Goal: Information Seeking & Learning: Check status

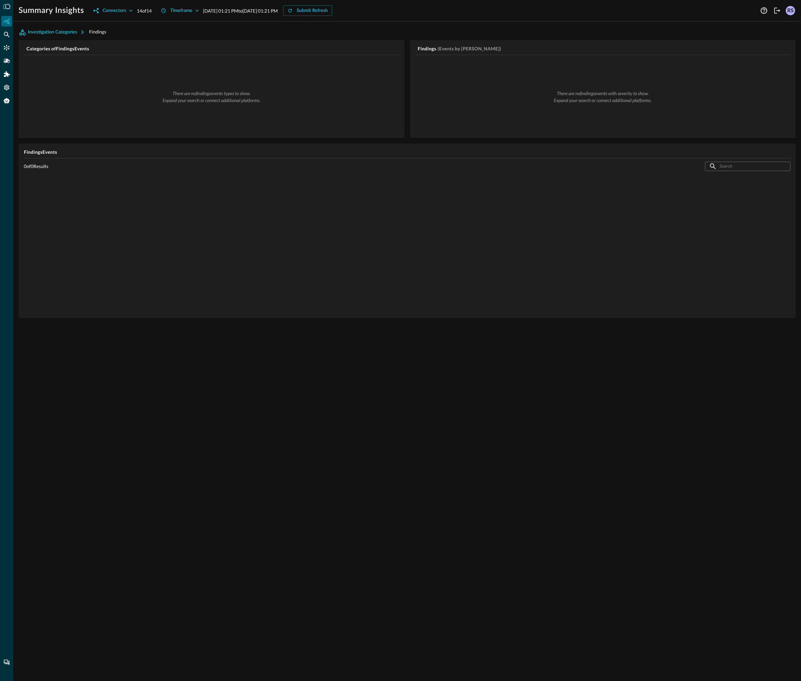
click at [352, 288] on div at bounding box center [407, 246] width 767 height 144
click at [4, 87] on icon "Settings" at bounding box center [6, 87] width 7 height 7
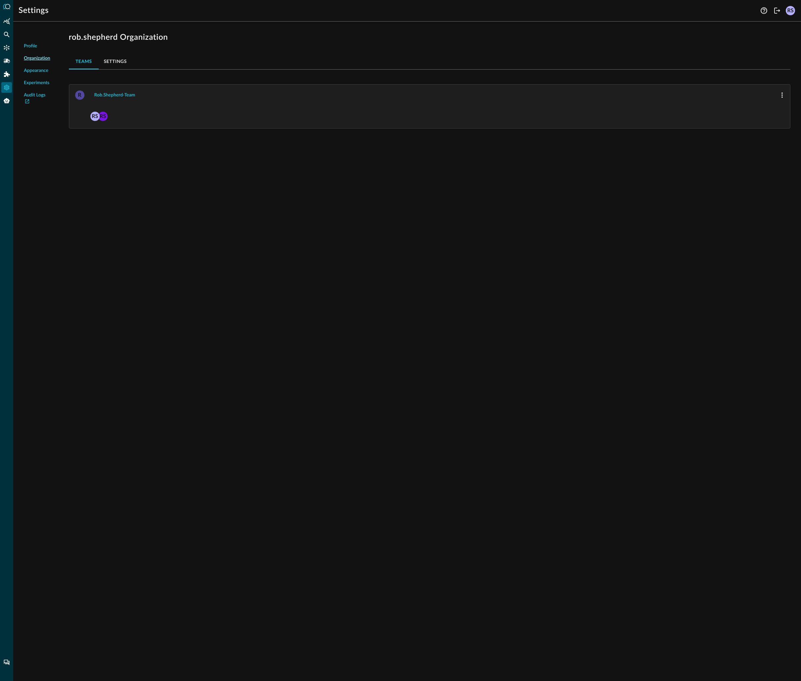
click at [275, 248] on div "Profile Organization Appearance Experiments Audit Logs rob.shepherd Organizatio…" at bounding box center [407, 354] width 788 height 654
click at [101, 92] on button "rob.shepherd-team" at bounding box center [114, 95] width 49 height 11
click at [36, 97] on link "Audit Logs" at bounding box center [37, 99] width 27 height 14
click at [8, 33] on icon "Federated Search" at bounding box center [7, 35] width 6 height 6
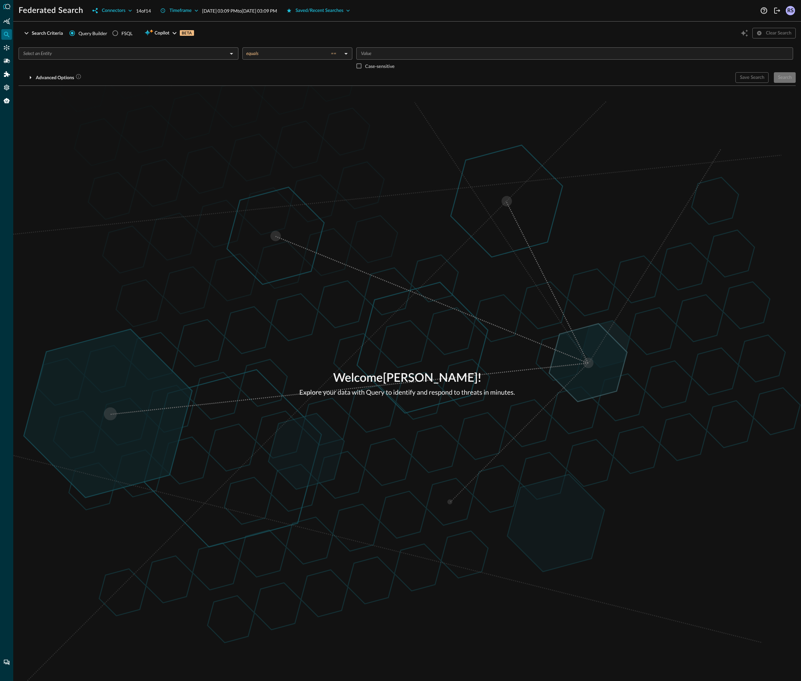
click at [141, 54] on input "text" at bounding box center [123, 53] width 205 height 8
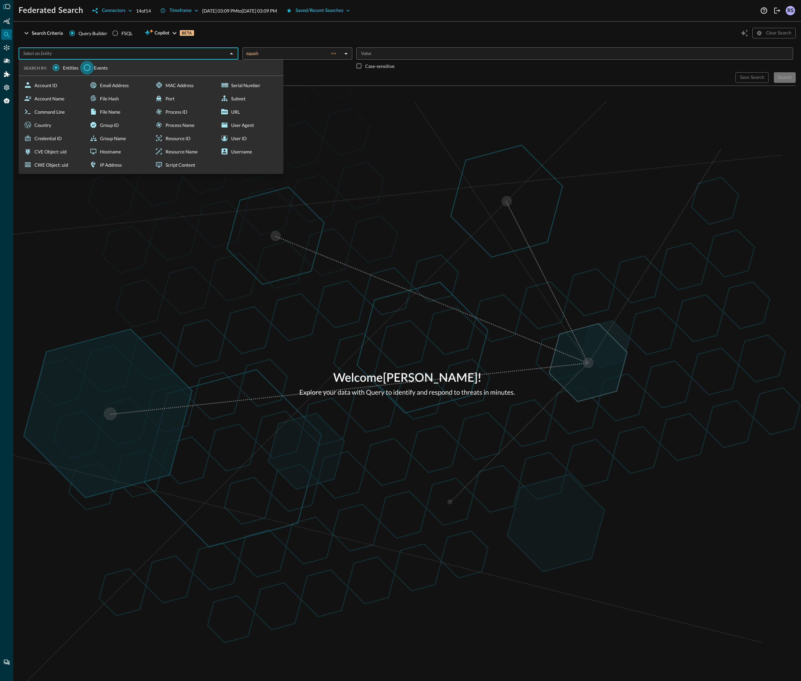
click at [93, 69] on input "Events" at bounding box center [87, 68] width 14 height 14
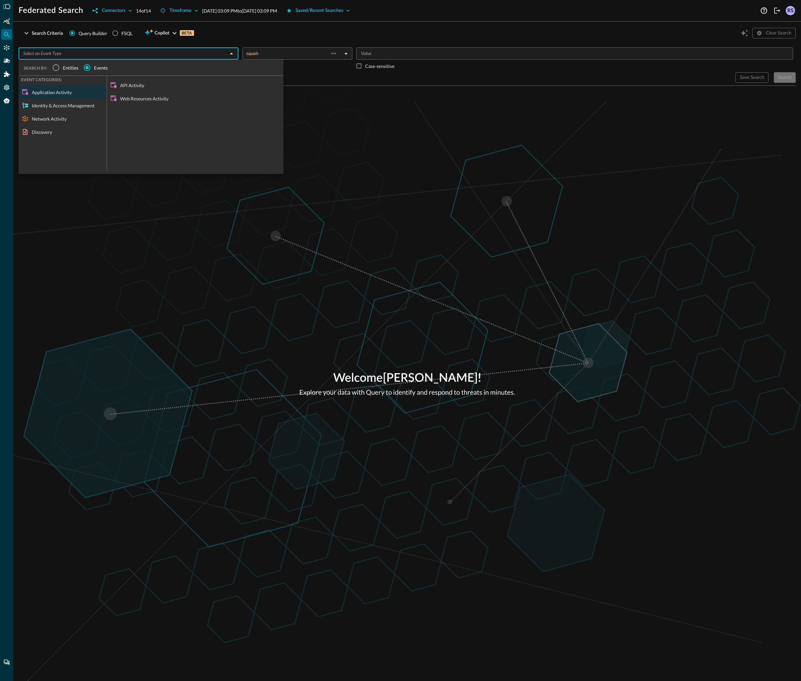
click at [46, 123] on div "Network Activity" at bounding box center [63, 118] width 88 height 13
click at [132, 85] on div "Email Activity" at bounding box center [195, 85] width 177 height 13
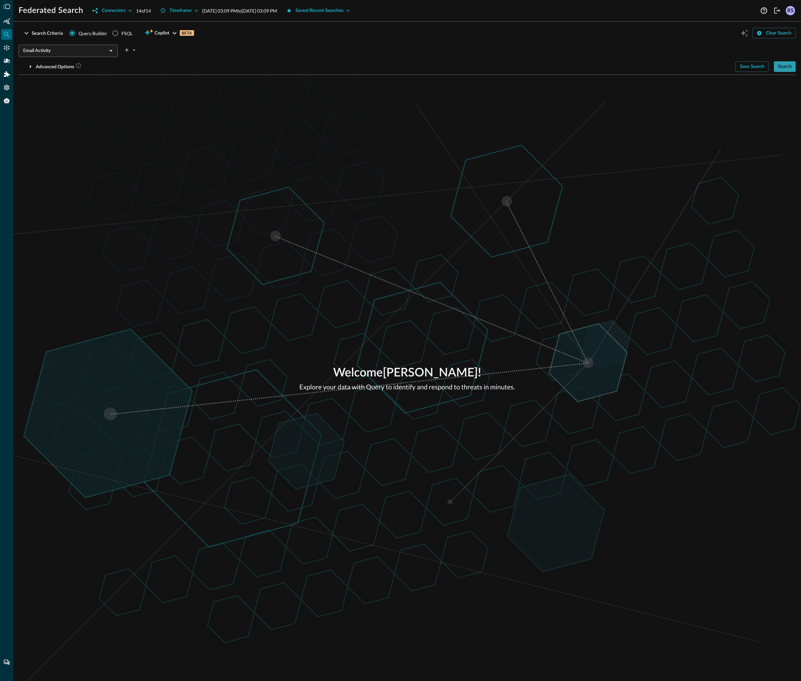
click at [785, 66] on button "Search" at bounding box center [785, 66] width 22 height 11
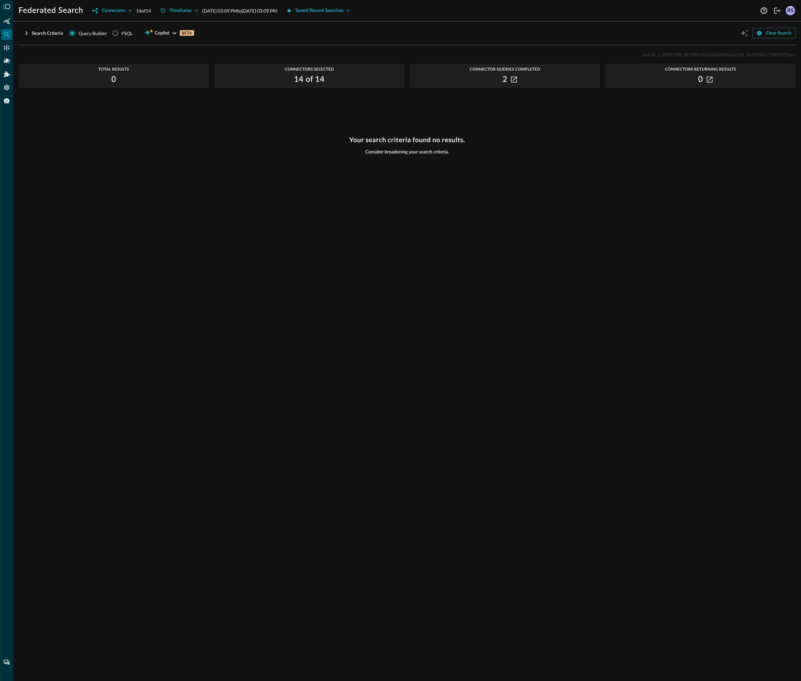
scroll to position [25, 0]
click at [365, 112] on div "search_1_1bf0b59b_061390cd02a6a8ef6b6ac5d6_7e1f7cfa1733b537 (dev) Total Results…" at bounding box center [407, 361] width 777 height 622
click at [27, 30] on icon "button" at bounding box center [27, 33] width 8 height 8
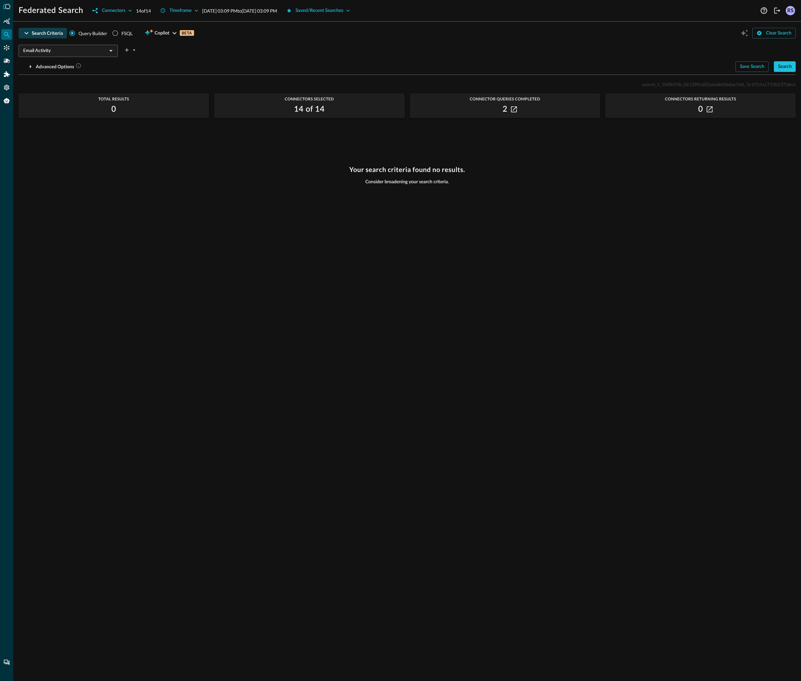
scroll to position [0, 0]
click at [80, 49] on input "Email Activity" at bounding box center [63, 51] width 84 height 8
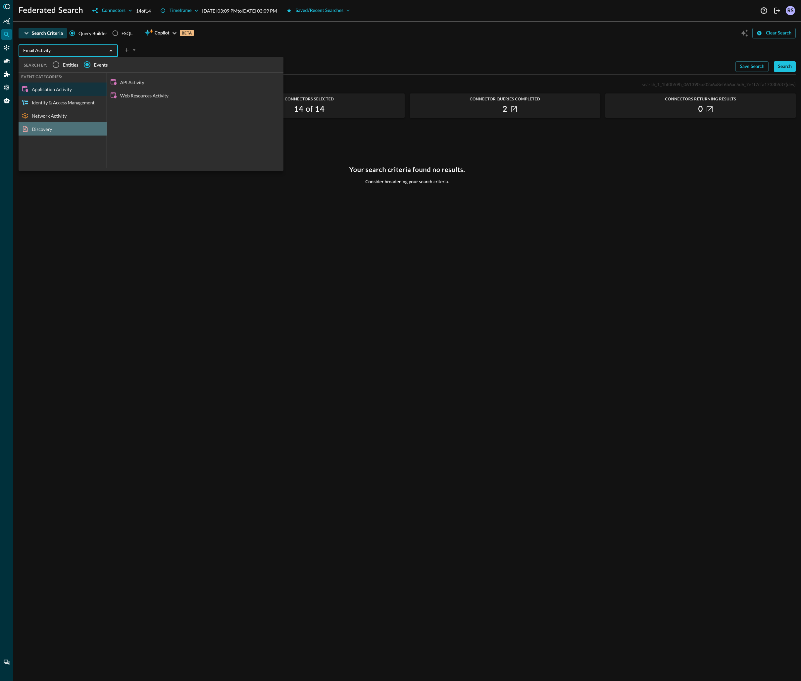
click at [50, 130] on div "Discovery" at bounding box center [63, 128] width 88 height 13
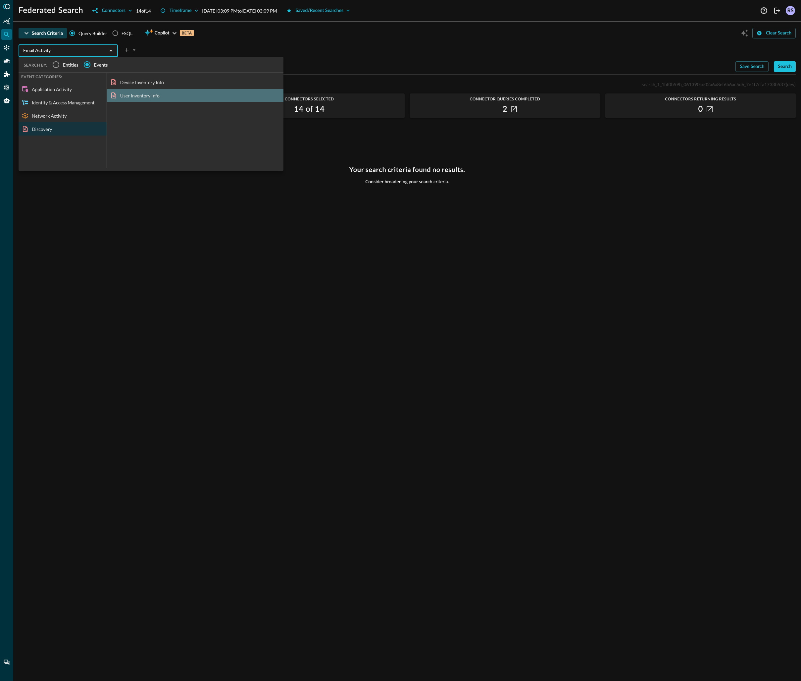
click at [134, 93] on div "User Inventory Info" at bounding box center [195, 95] width 177 height 13
type input "User Inventory Info"
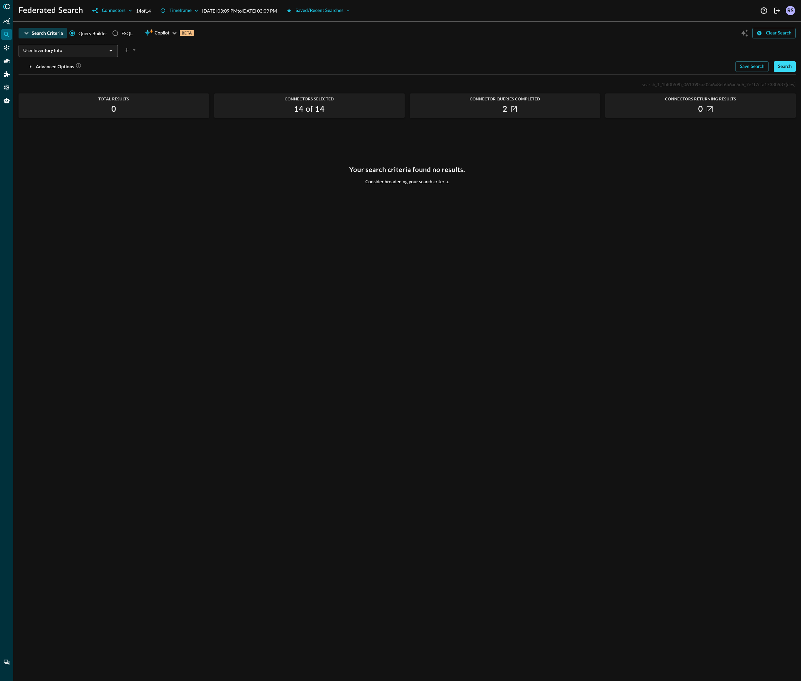
click at [791, 63] on button "Search" at bounding box center [785, 66] width 22 height 11
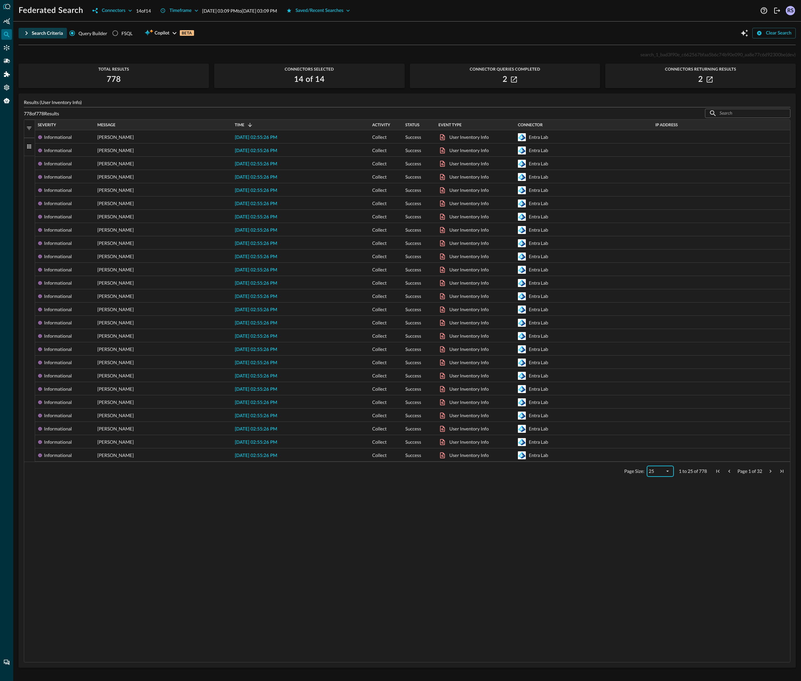
click at [664, 468] on div "25" at bounding box center [657, 471] width 16 height 6
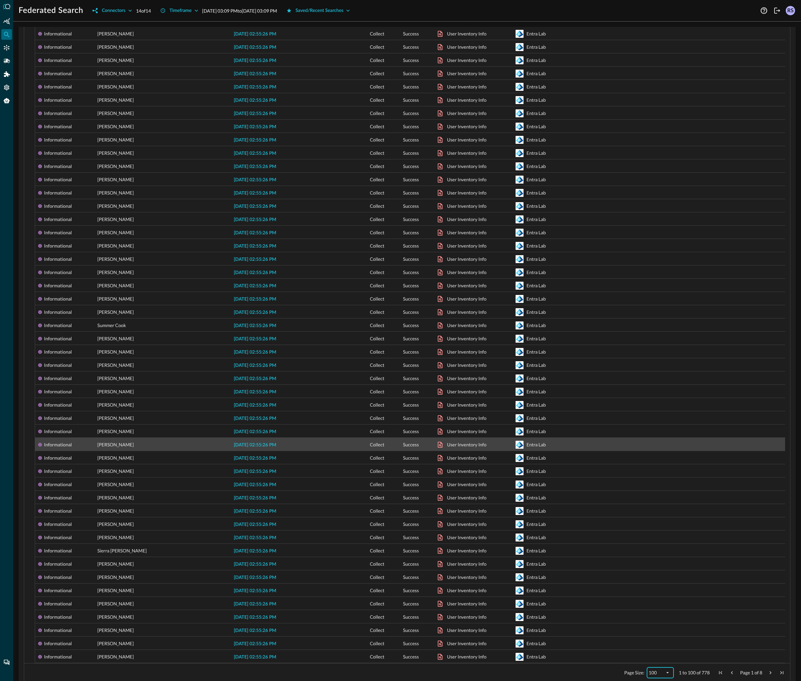
scroll to position [804, 0]
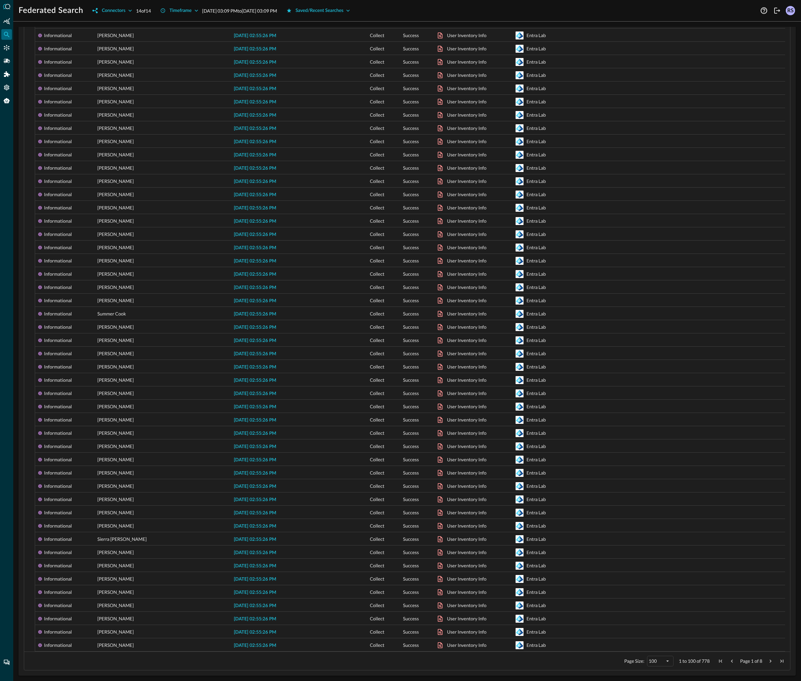
click at [768, 660] on span "Next Page" at bounding box center [771, 661] width 6 height 6
click at [768, 661] on span "Next Page" at bounding box center [771, 661] width 6 height 6
click at [768, 660] on span "Next Page" at bounding box center [771, 661] width 6 height 6
click at [718, 661] on span "First Page" at bounding box center [721, 661] width 6 height 6
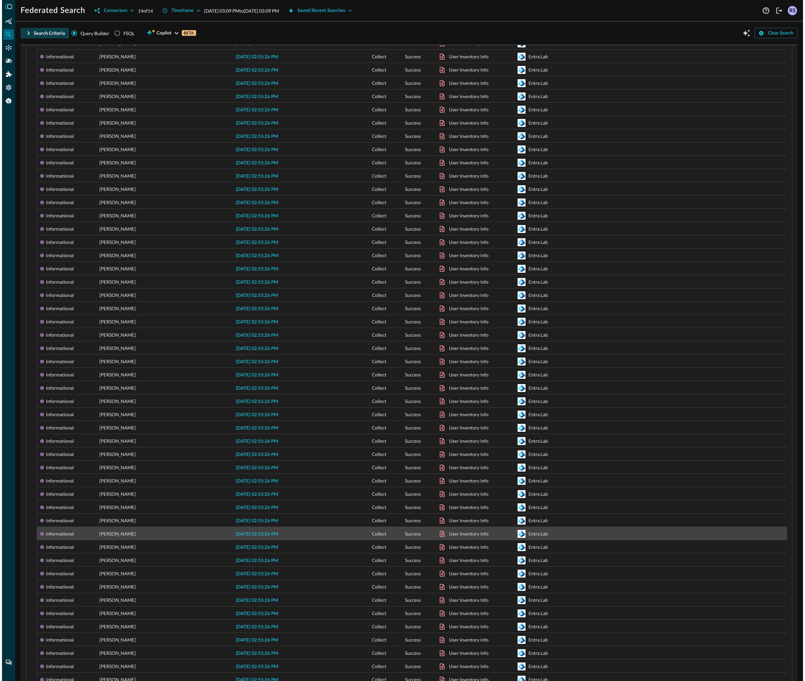
scroll to position [0, 0]
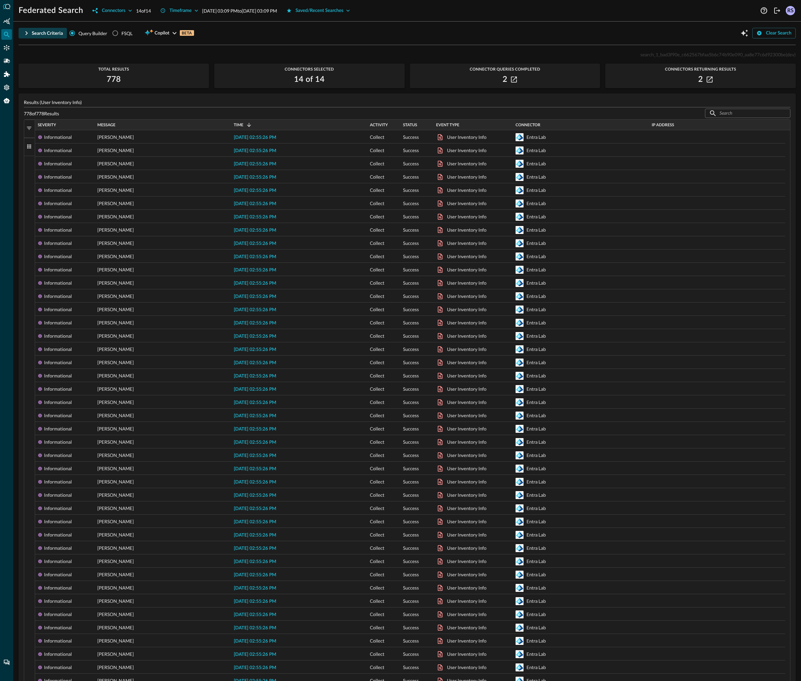
click at [112, 127] on span "Message" at bounding box center [106, 125] width 18 height 5
click at [707, 77] on icon "button" at bounding box center [710, 80] width 6 height 6
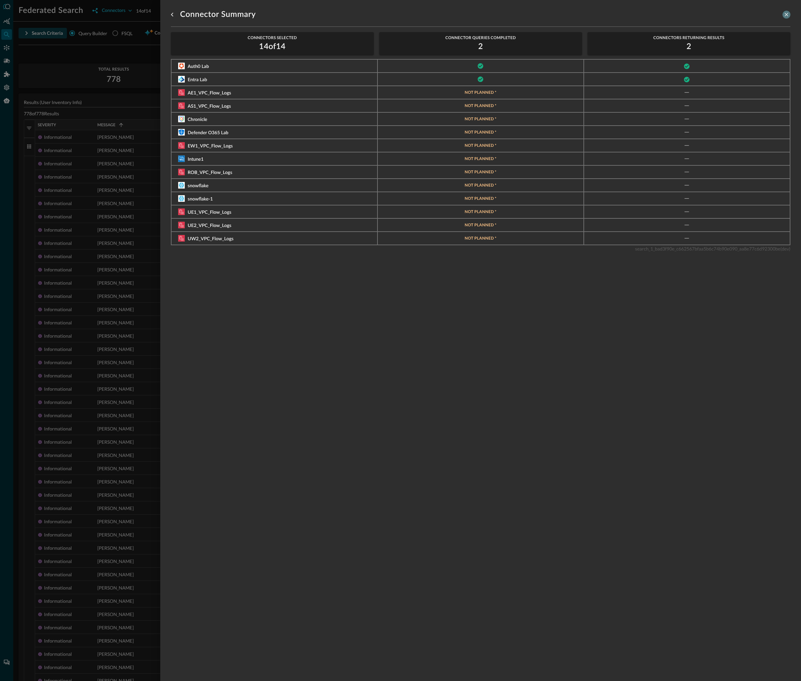
click at [784, 13] on icon "close-drawer" at bounding box center [787, 15] width 6 height 6
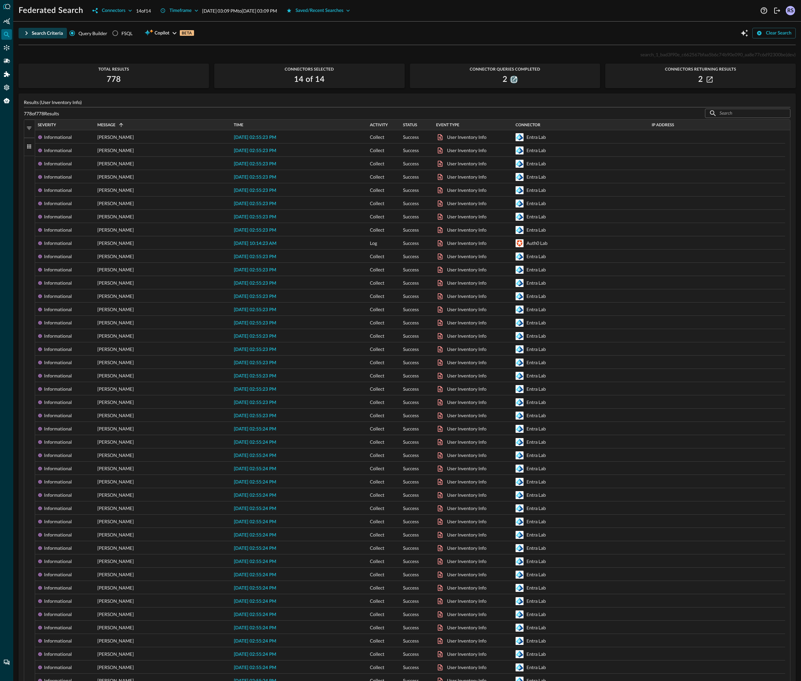
click at [511, 80] on icon "button" at bounding box center [514, 80] width 6 height 6
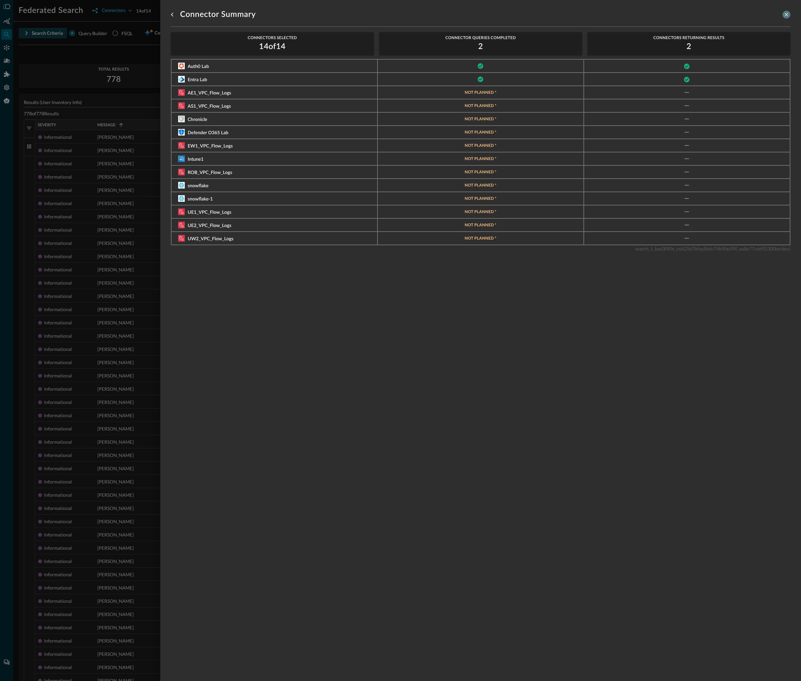
click at [784, 15] on icon "close-drawer" at bounding box center [787, 15] width 6 height 6
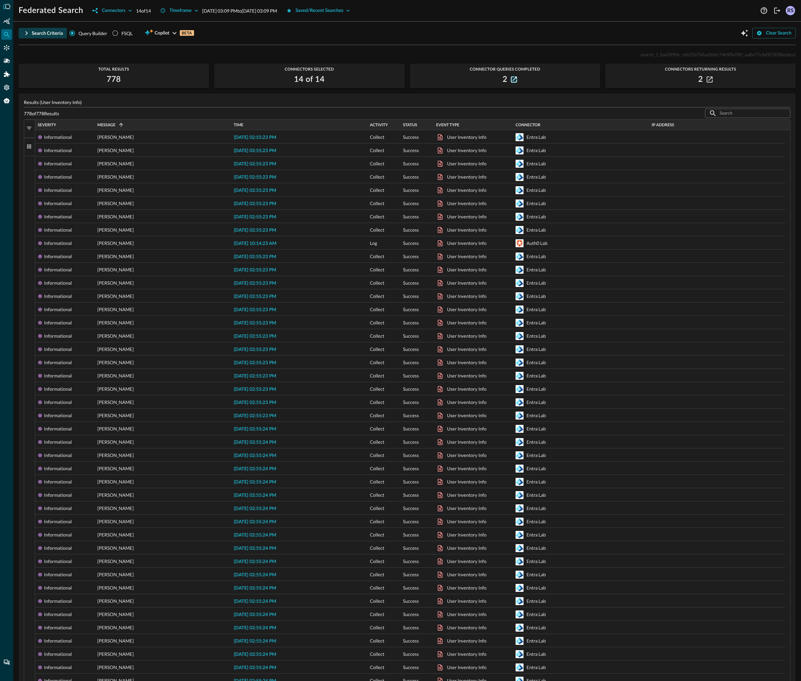
click at [513, 80] on icon "button" at bounding box center [514, 80] width 6 height 6
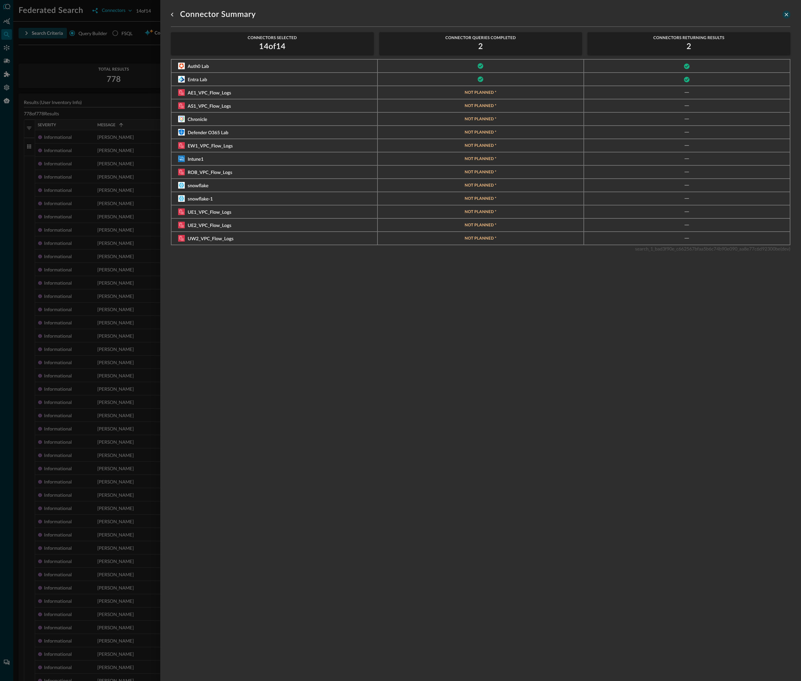
click at [784, 15] on icon "close-drawer" at bounding box center [787, 15] width 6 height 6
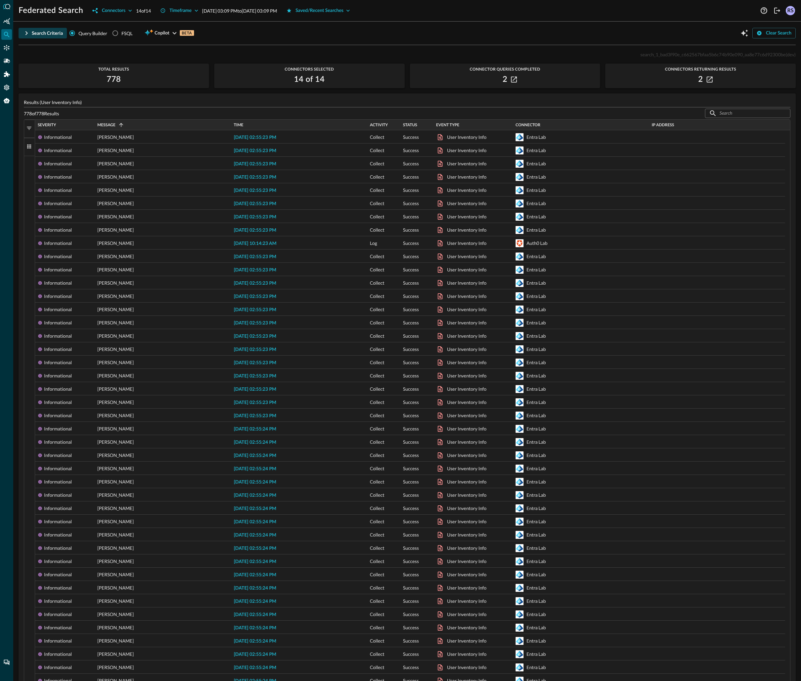
click at [434, 35] on div "Search Criteria Query Builder FSQL Copilot BETA Clear Search" at bounding box center [407, 33] width 777 height 13
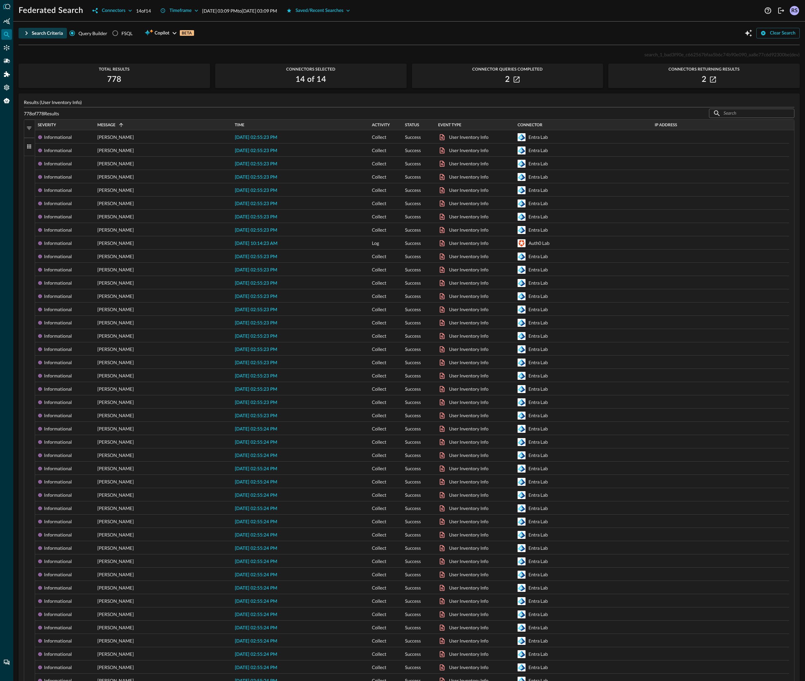
click at [524, 30] on div "Search Criteria Query Builder FSQL Copilot BETA Clear Search" at bounding box center [409, 33] width 781 height 13
click at [6, 7] on icon at bounding box center [6, 6] width 7 height 5
click at [5, 20] on icon "Summary Insights" at bounding box center [6, 21] width 7 height 7
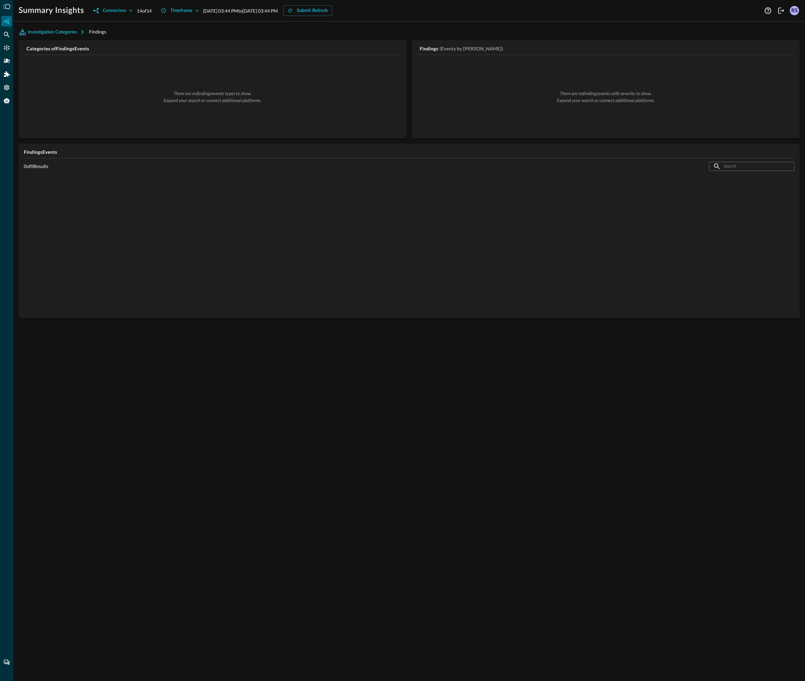
click at [554, 328] on div "Investigation Categories Findings Categories of Findings Events There are no fi…" at bounding box center [409, 354] width 792 height 654
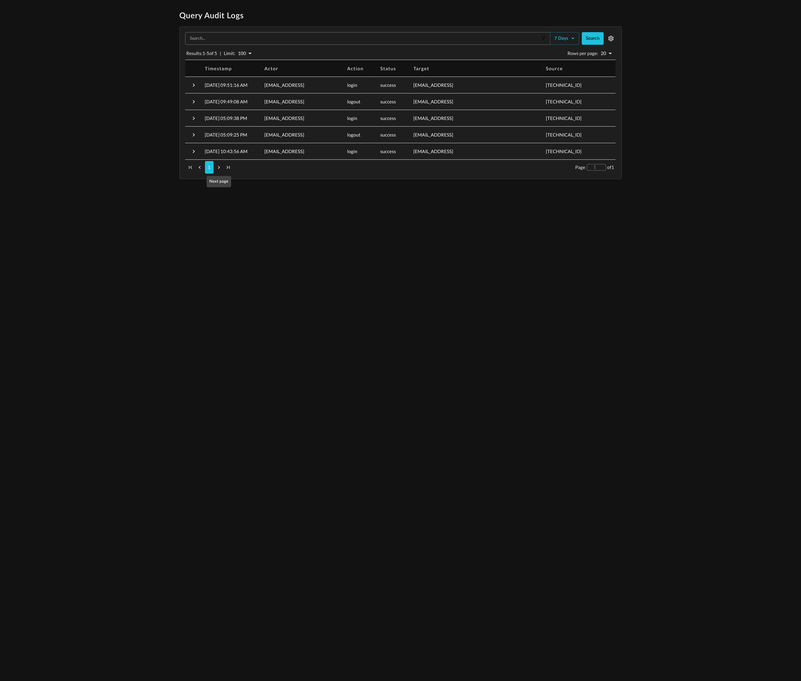
click at [220, 168] on span "Next page" at bounding box center [219, 167] width 8 height 8
click at [220, 167] on span "Next page" at bounding box center [219, 167] width 8 height 8
click at [196, 169] on span "Previous page" at bounding box center [200, 167] width 8 height 8
click at [394, 190] on html "Query Audit Logs ​ 7 days Search Results: 1 - 5 of 5 | Limit: 100 100 Rows per …" at bounding box center [400, 95] width 801 height 190
click at [219, 169] on span "Next page" at bounding box center [219, 167] width 8 height 8
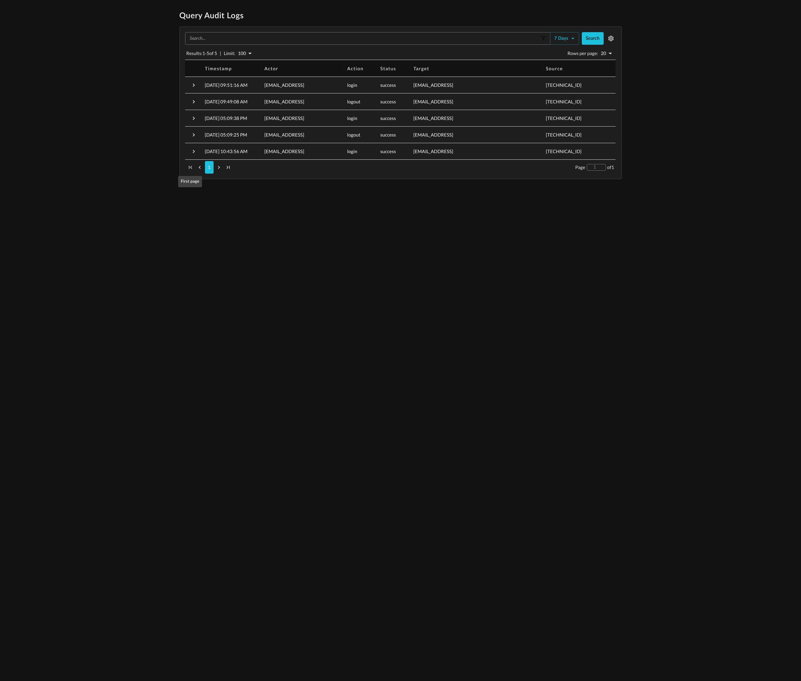
click at [190, 169] on span "First page" at bounding box center [191, 167] width 8 height 8
drag, startPoint x: 285, startPoint y: 214, endPoint x: 284, endPoint y: 210, distance: 3.8
click at [285, 190] on html "Query Audit Logs ​ 7 days Search Results: 1 - 5 of 5 | Limit: 100 100 Rows per …" at bounding box center [400, 95] width 801 height 190
click at [596, 37] on button "Search" at bounding box center [593, 38] width 22 height 13
drag, startPoint x: 666, startPoint y: 211, endPoint x: 683, endPoint y: 131, distance: 81.9
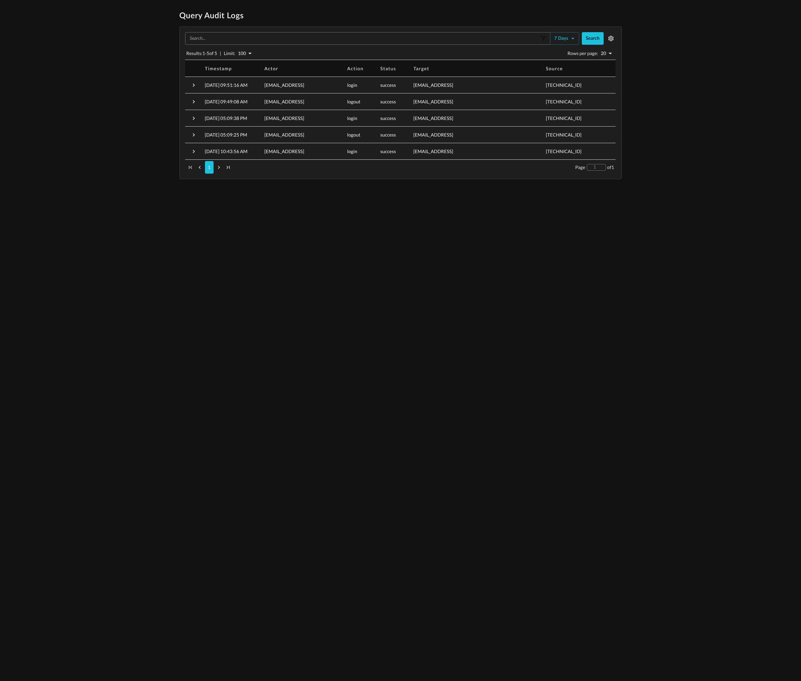
click at [666, 190] on html "Query Audit Logs ​ 7 days Search Results: 1 - 5 of 5 | Limit: 100 100 Rows per …" at bounding box center [400, 95] width 801 height 190
click at [598, 37] on button "Search" at bounding box center [593, 38] width 22 height 13
click at [612, 38] on icon "button" at bounding box center [611, 38] width 7 height 7
click at [590, 37] on button "Search" at bounding box center [593, 38] width 22 height 13
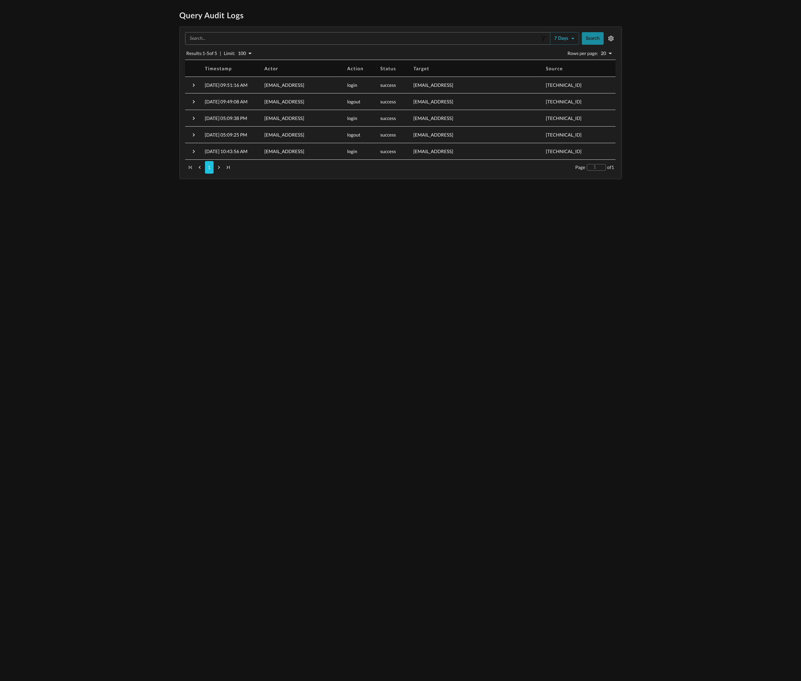
click at [590, 37] on button "Search" at bounding box center [593, 38] width 22 height 13
click at [675, 67] on div "Query Audit Logs ​ 7 days Search Results: 1 - 5 of 5 | Limit: 100 100 Rows per …" at bounding box center [400, 95] width 801 height 169
click at [591, 37] on button "Search" at bounding box center [593, 38] width 22 height 13
click at [611, 38] on icon "button" at bounding box center [610, 39] width 5 height 6
click at [608, 38] on icon "button" at bounding box center [611, 38] width 7 height 7
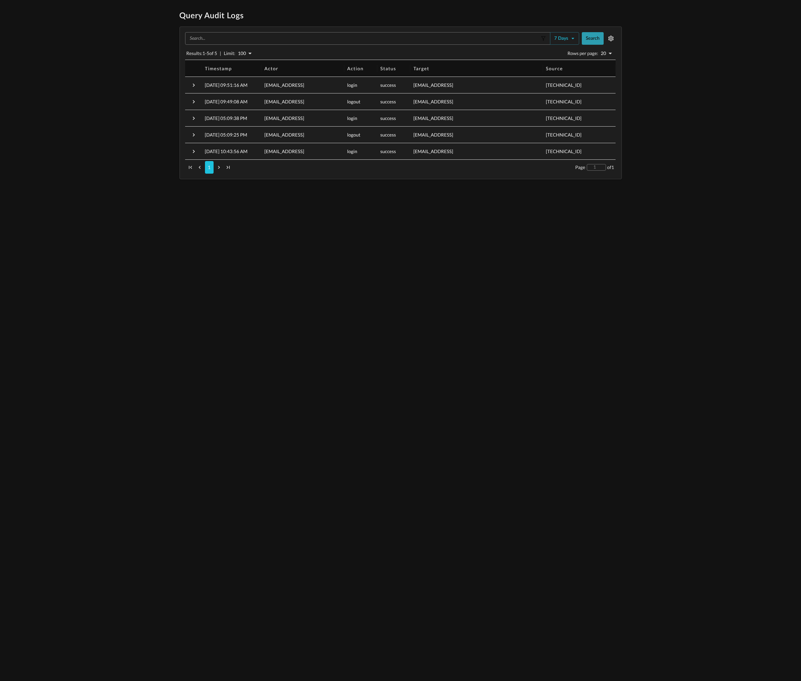
click at [592, 37] on button "Search" at bounding box center [593, 38] width 22 height 13
drag, startPoint x: 643, startPoint y: 89, endPoint x: 627, endPoint y: 79, distance: 19.1
click at [642, 89] on div "Query Audit Logs ​ 7 days Search Results: 1 - 5 of 5 | Limit: 100 100 Rows per …" at bounding box center [400, 95] width 801 height 169
drag, startPoint x: 190, startPoint y: 14, endPoint x: 249, endPoint y: 15, distance: 59.0
click at [246, 16] on h1 "Query Audit Logs" at bounding box center [401, 16] width 443 height 11
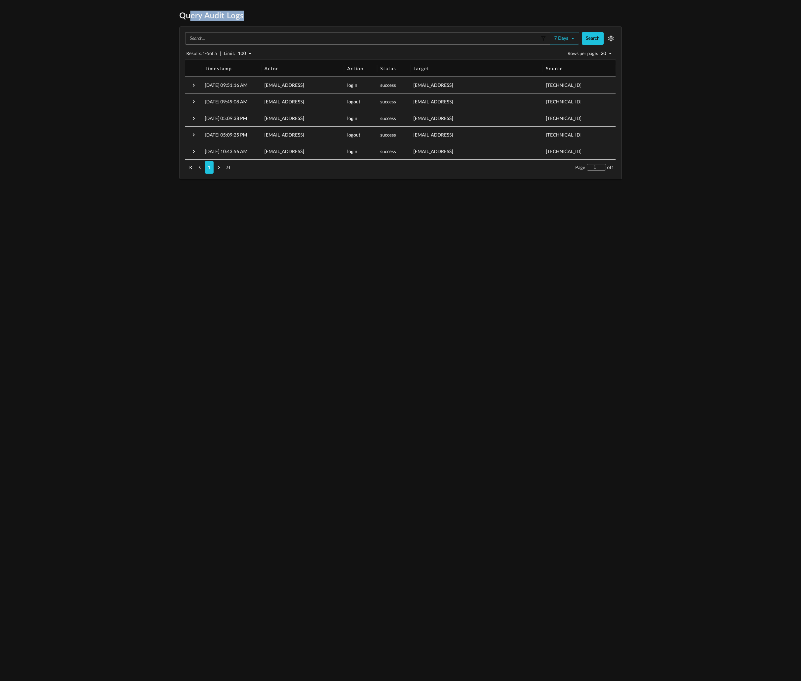
click at [249, 15] on h1 "Query Audit Logs" at bounding box center [401, 16] width 443 height 11
click at [218, 166] on span "Next page" at bounding box center [219, 167] width 8 height 8
drag, startPoint x: 200, startPoint y: 167, endPoint x: 210, endPoint y: 165, distance: 10.2
click at [201, 167] on span "Previous page" at bounding box center [200, 167] width 8 height 8
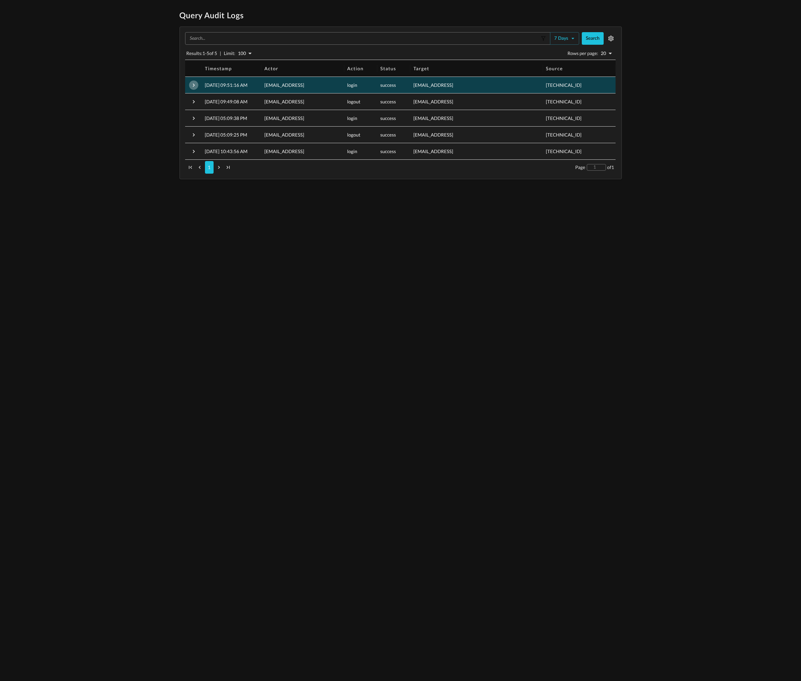
click at [195, 82] on icon "button" at bounding box center [193, 85] width 7 height 7
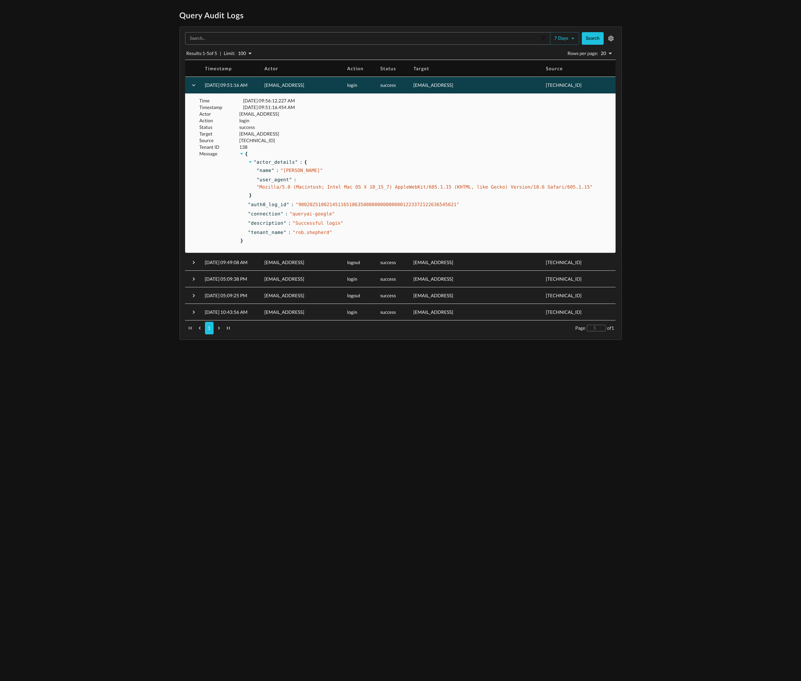
click at [242, 155] on icon at bounding box center [242, 153] width 5 height 5
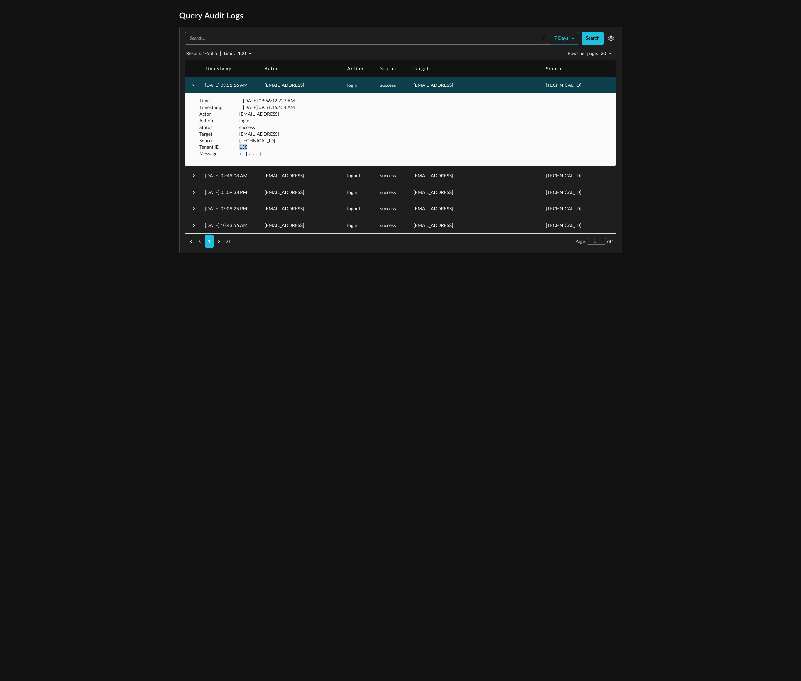
drag, startPoint x: 240, startPoint y: 148, endPoint x: 254, endPoint y: 146, distance: 14.0
click at [254, 146] on p "138" at bounding box center [426, 147] width 372 height 7
click at [255, 146] on p "138" at bounding box center [426, 147] width 372 height 7
click at [575, 43] on button "7 days" at bounding box center [564, 38] width 29 height 13
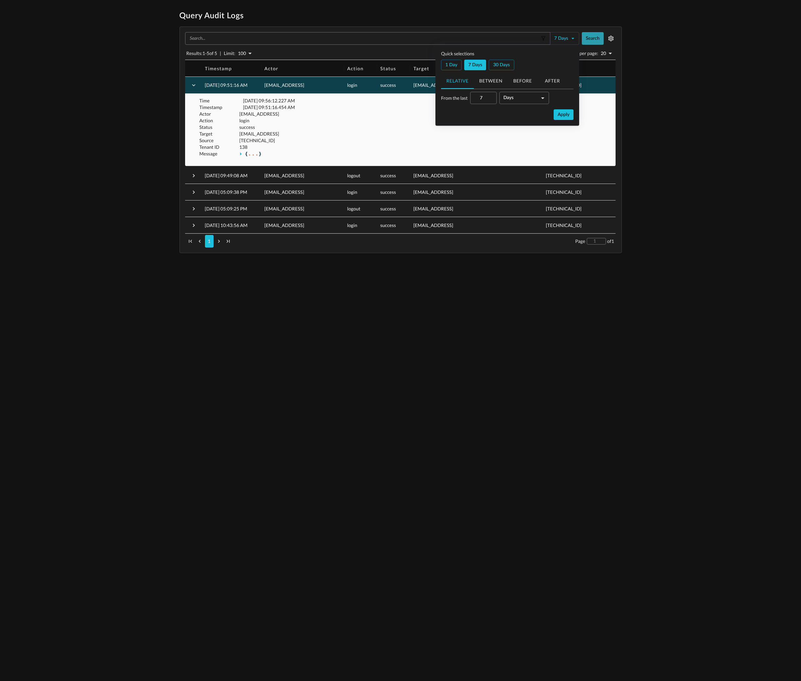
click at [591, 40] on button "Search" at bounding box center [593, 38] width 22 height 13
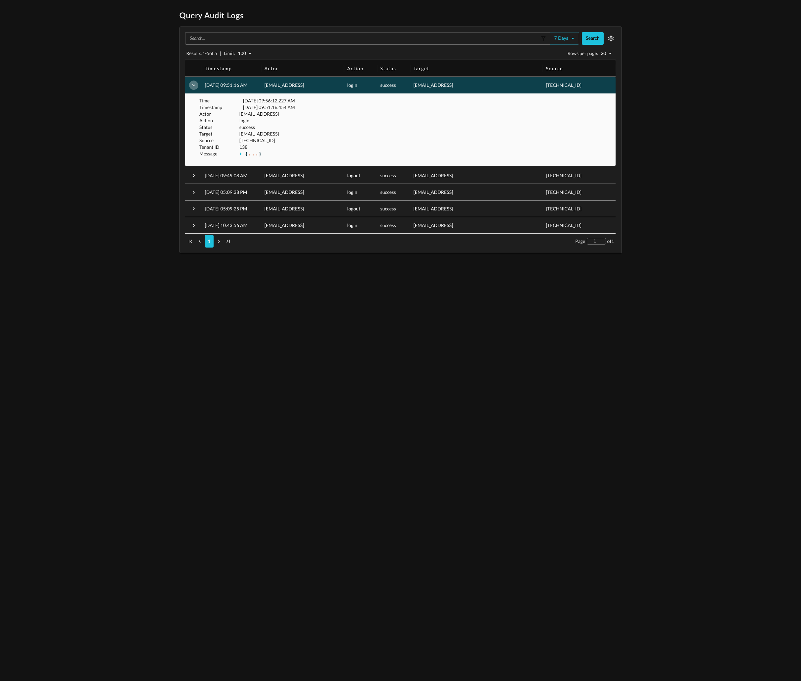
click at [194, 83] on icon "button" at bounding box center [193, 85] width 7 height 7
